Goal: Task Accomplishment & Management: Manage account settings

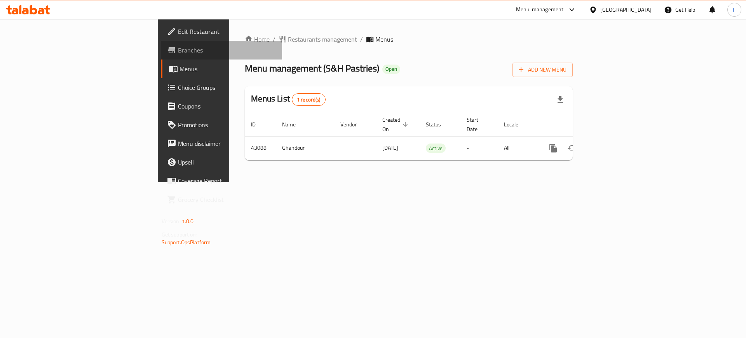
click at [178, 49] on span "Branches" at bounding box center [227, 49] width 98 height 9
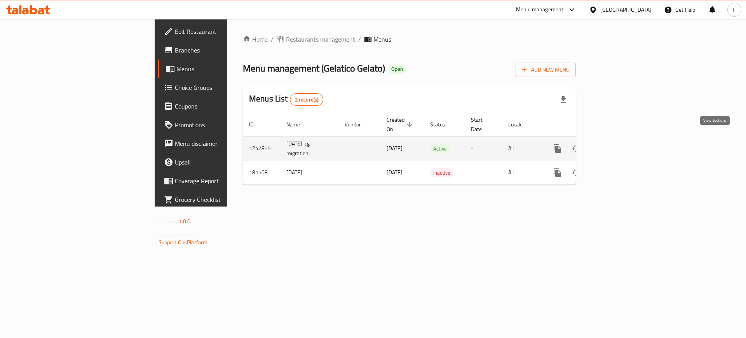
click at [618, 144] on icon "enhanced table" at bounding box center [613, 148] width 9 height 9
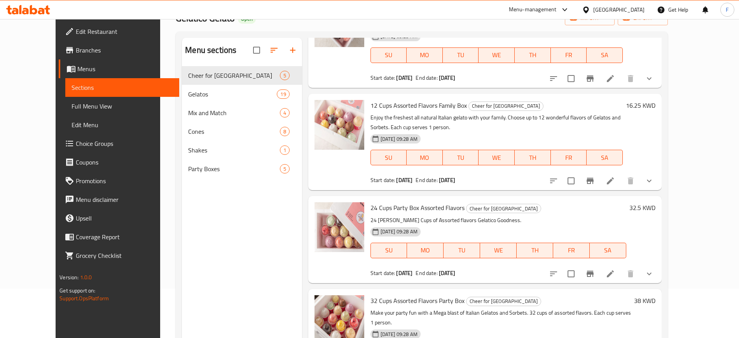
scroll to position [12, 0]
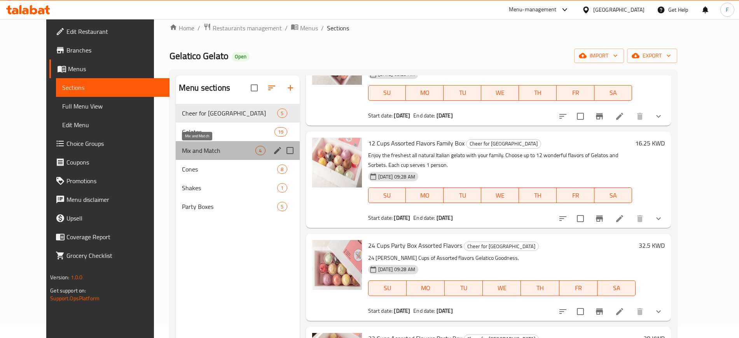
click at [187, 150] on span "Mix and Match" at bounding box center [218, 150] width 73 height 9
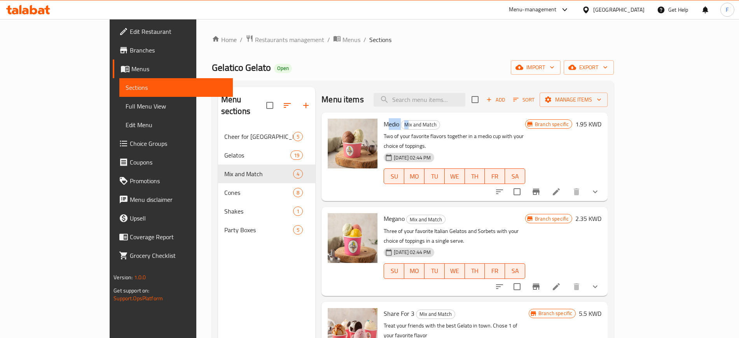
drag, startPoint x: 360, startPoint y: 128, endPoint x: 380, endPoint y: 129, distance: 19.8
click at [383, 129] on h6 "Medio Mix and Match" at bounding box center [453, 123] width 141 height 11
click at [599, 187] on icon "show more" at bounding box center [594, 191] width 9 height 9
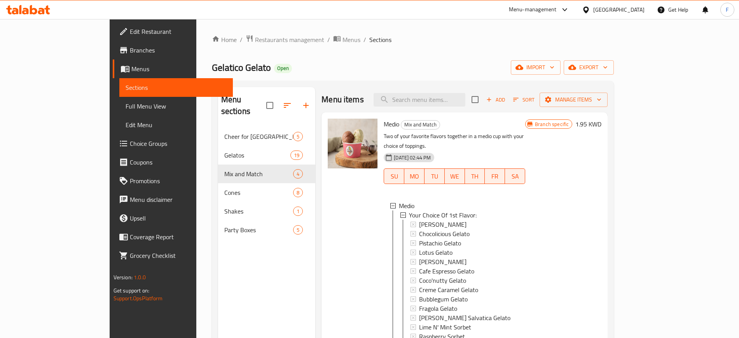
click at [601, 124] on h6 "1.95 KWD" at bounding box center [588, 123] width 26 height 11
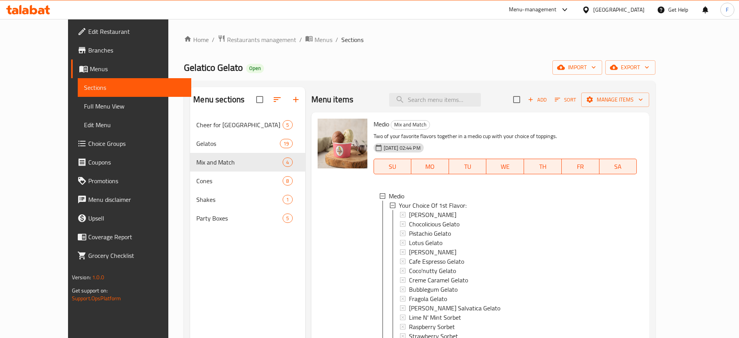
scroll to position [1, 0]
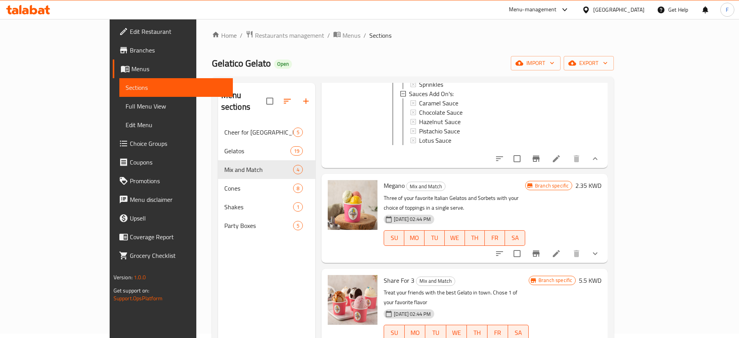
scroll to position [0, 0]
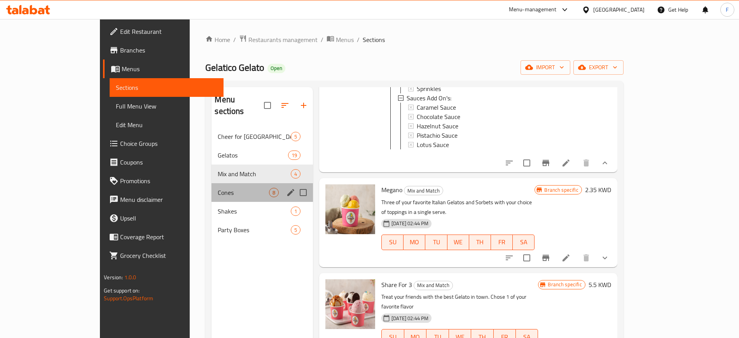
click at [211, 183] on div "Cones 8" at bounding box center [261, 192] width 101 height 19
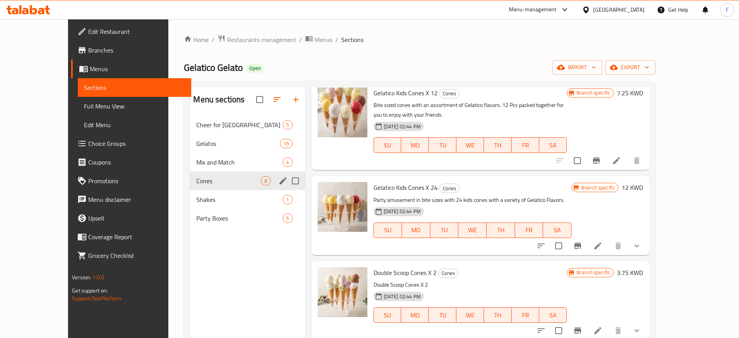
scroll to position [371, 0]
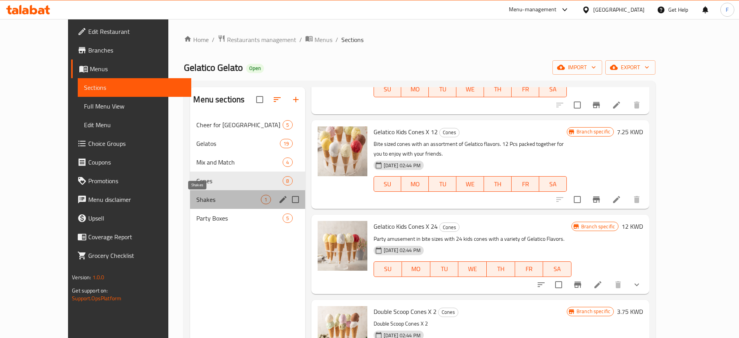
click at [196, 198] on span "Shakes" at bounding box center [228, 199] width 64 height 9
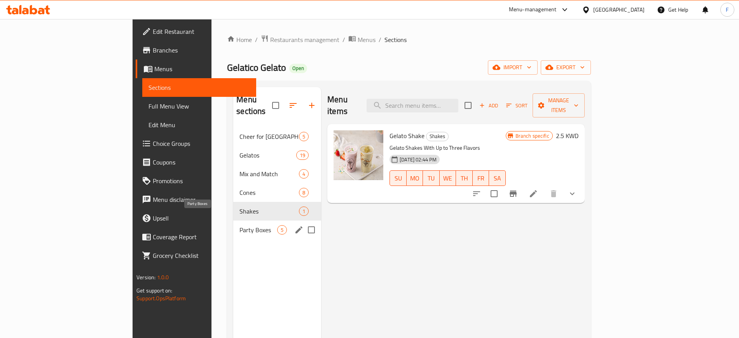
click at [239, 225] on span "Party Boxes" at bounding box center [258, 229] width 38 height 9
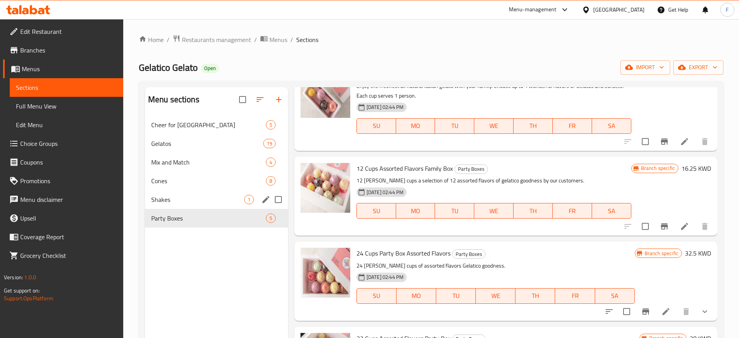
click at [212, 199] on span "Shakes" at bounding box center [197, 199] width 93 height 9
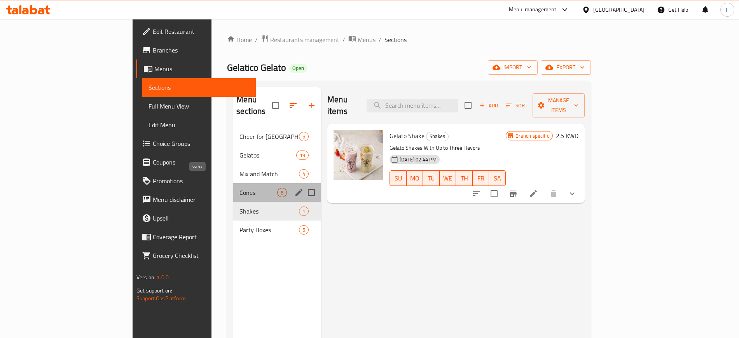
click at [239, 188] on span "Cones" at bounding box center [258, 192] width 38 height 9
